Goal: Navigation & Orientation: Find specific page/section

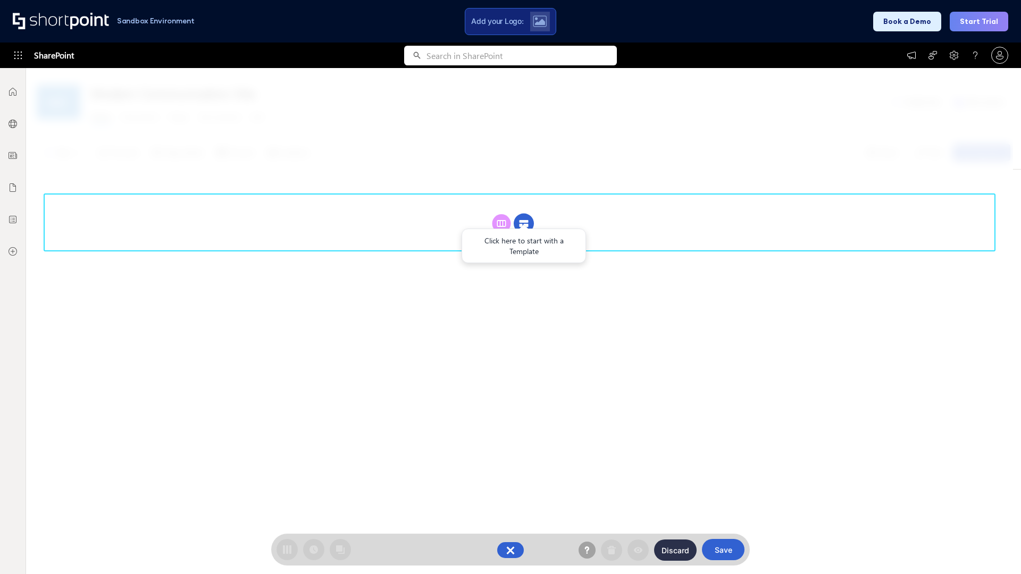
click at [524, 223] on circle at bounding box center [524, 224] width 20 height 20
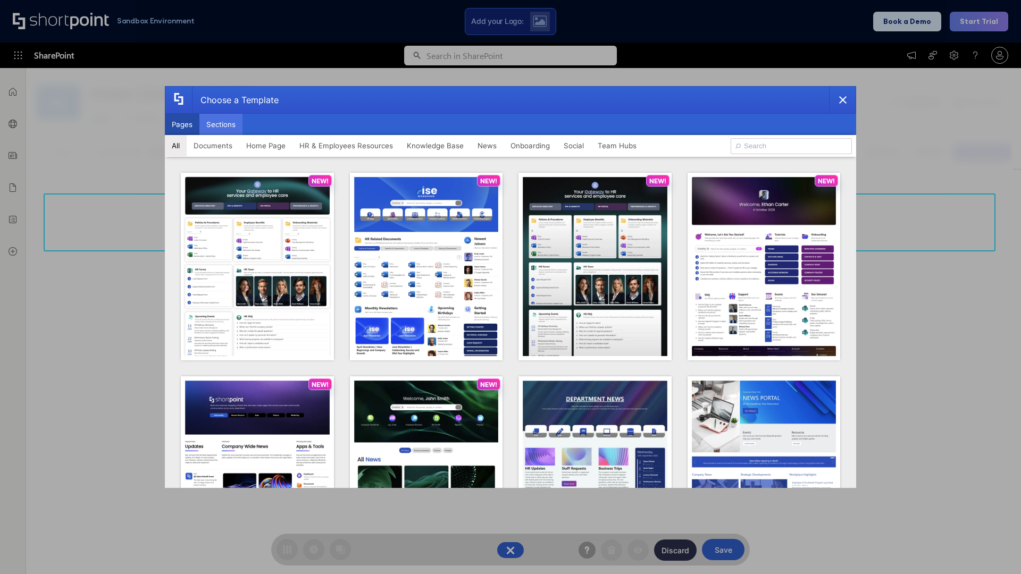
click at [221, 124] on button "Sections" at bounding box center [220, 124] width 43 height 21
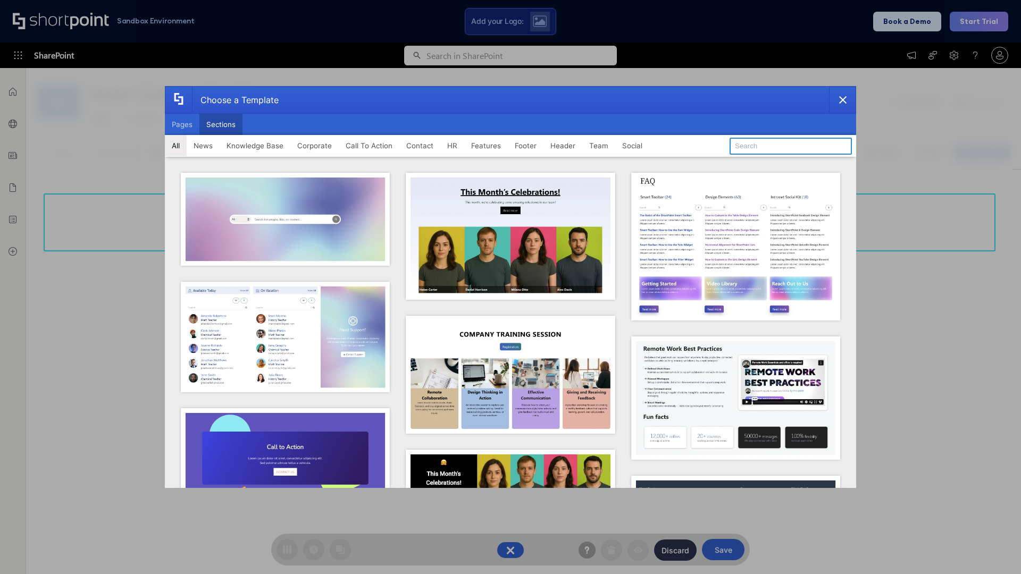
type input "Contact Us 2"
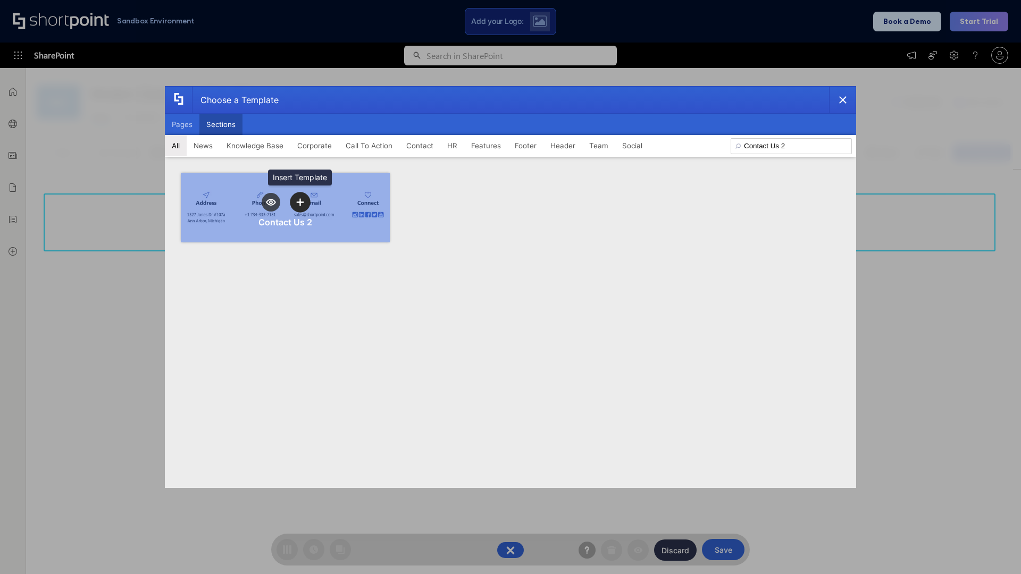
click at [300, 202] on icon "template selector" at bounding box center [299, 201] width 7 height 7
